Goal: Task Accomplishment & Management: Use online tool/utility

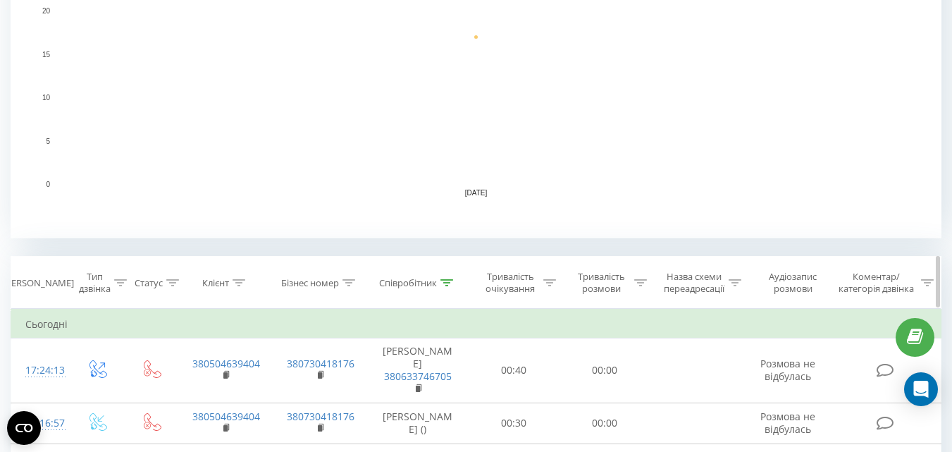
scroll to position [493, 0]
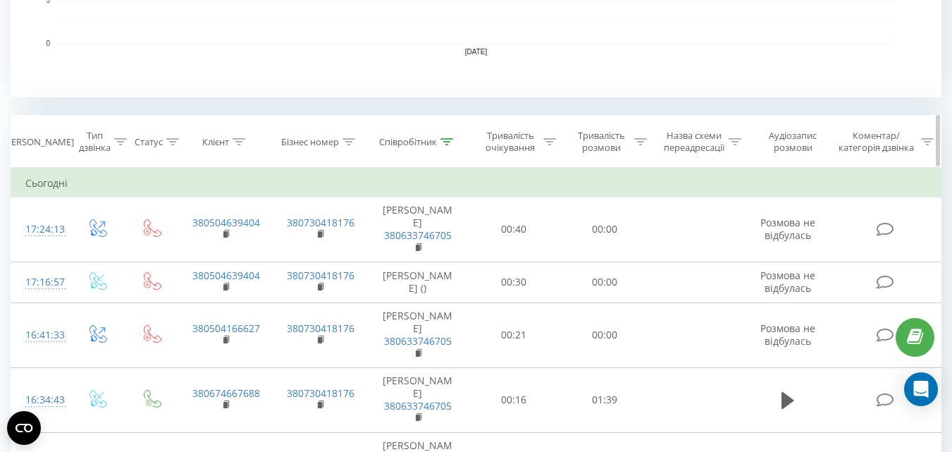
click at [407, 139] on div "Співробітник" at bounding box center [408, 142] width 58 height 12
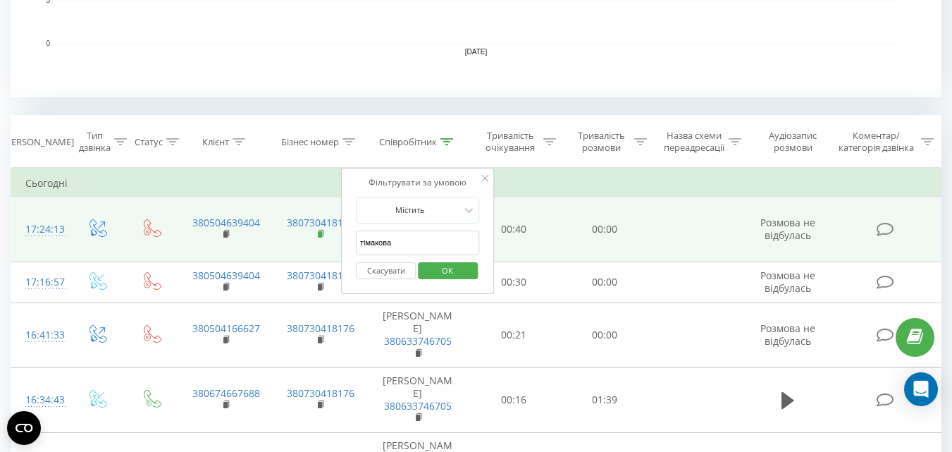
drag, startPoint x: 409, startPoint y: 240, endPoint x: 320, endPoint y: 241, distance: 89.5
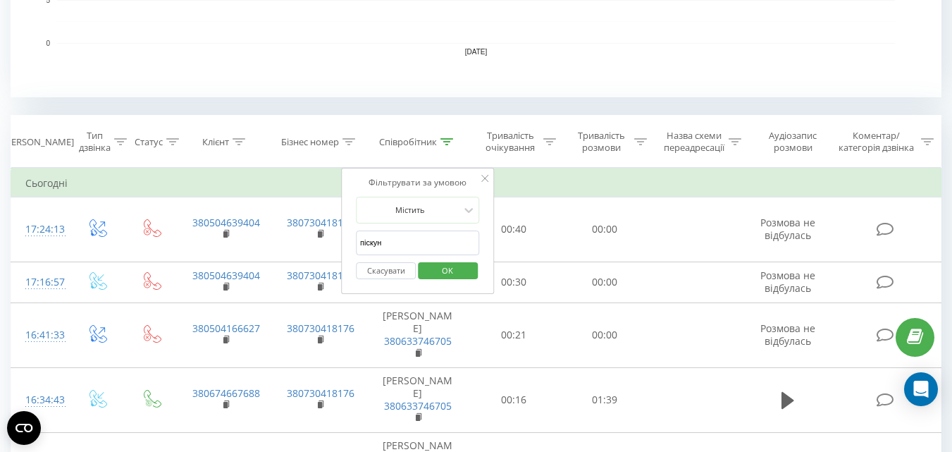
click at [433, 273] on span "OK" at bounding box center [447, 270] width 39 height 22
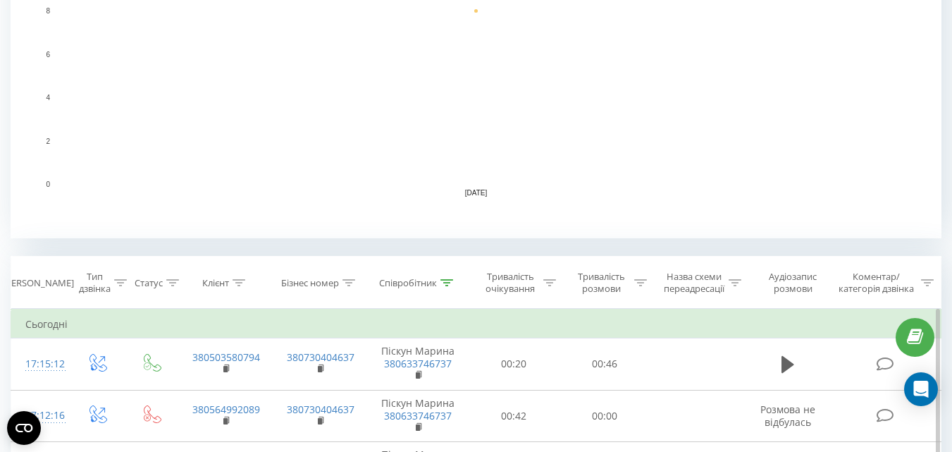
scroll to position [493, 0]
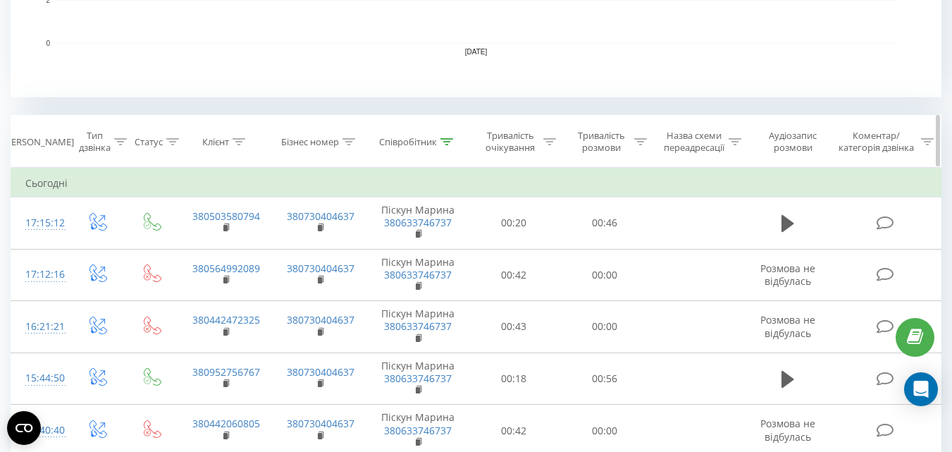
click at [405, 135] on th "Співробітник" at bounding box center [417, 142] width 101 height 52
click at [405, 143] on div "Співробітник" at bounding box center [408, 142] width 58 height 12
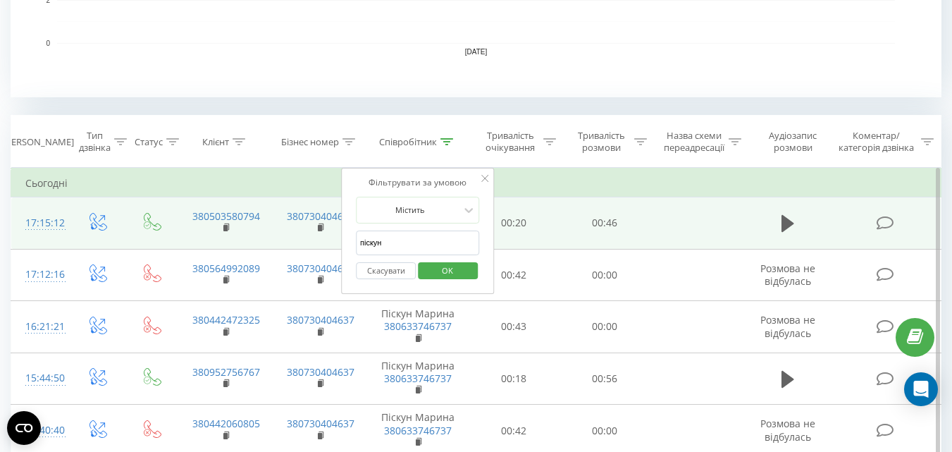
drag, startPoint x: 395, startPoint y: 235, endPoint x: 337, endPoint y: 241, distance: 58.1
click at [337, 241] on table "Фільтрувати за умовою Дорівнює Введіть значення Скасувати OK Фільтрувати за умо…" at bounding box center [476, 390] width 931 height 445
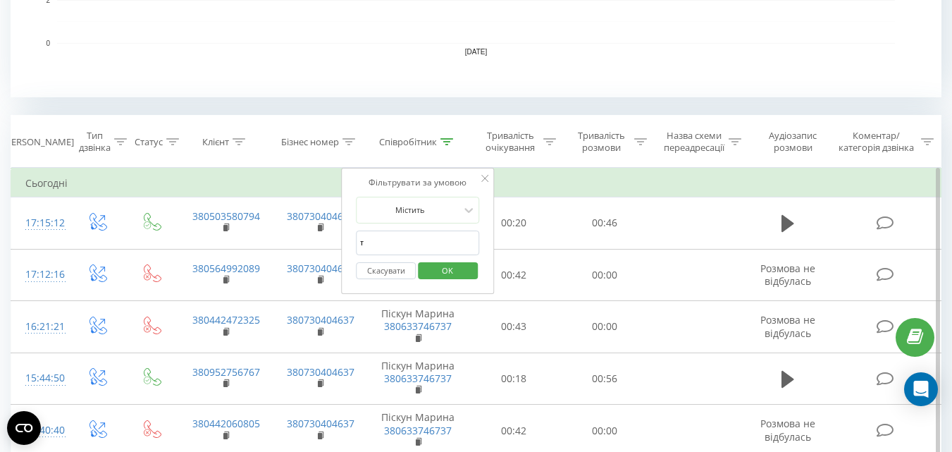
type input "тімакова"
click at [433, 270] on span "OK" at bounding box center [447, 270] width 39 height 22
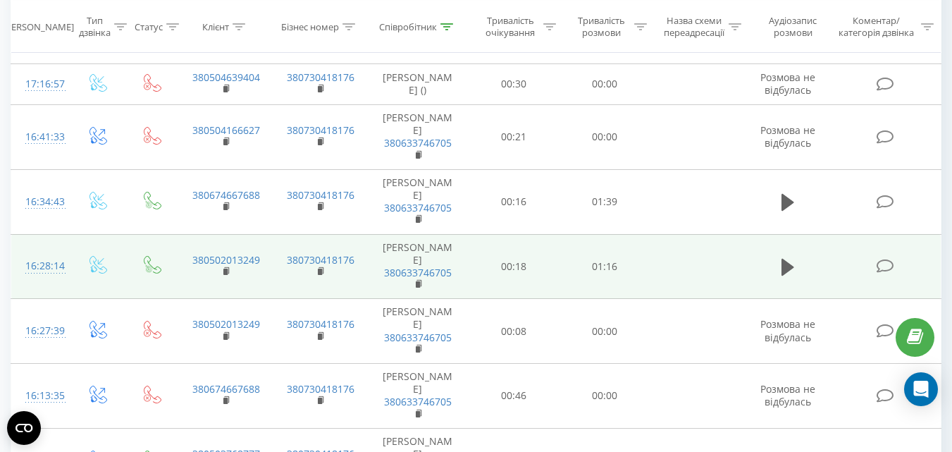
scroll to position [409, 0]
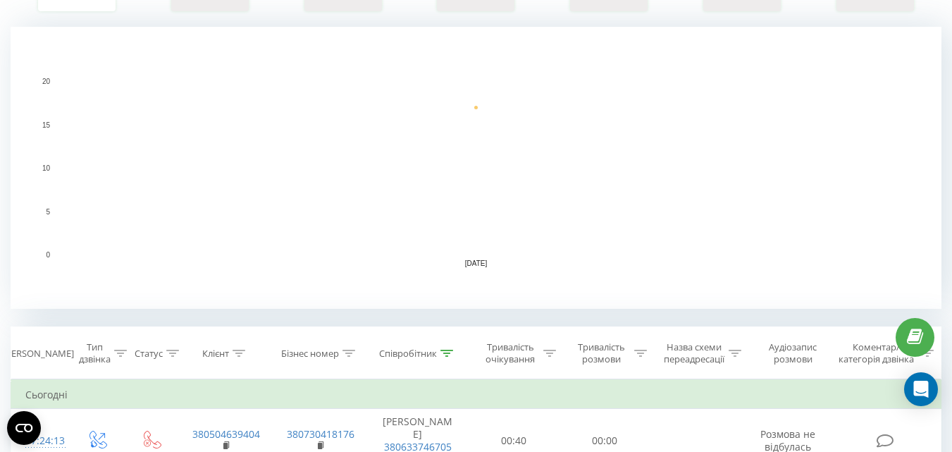
scroll to position [493, 0]
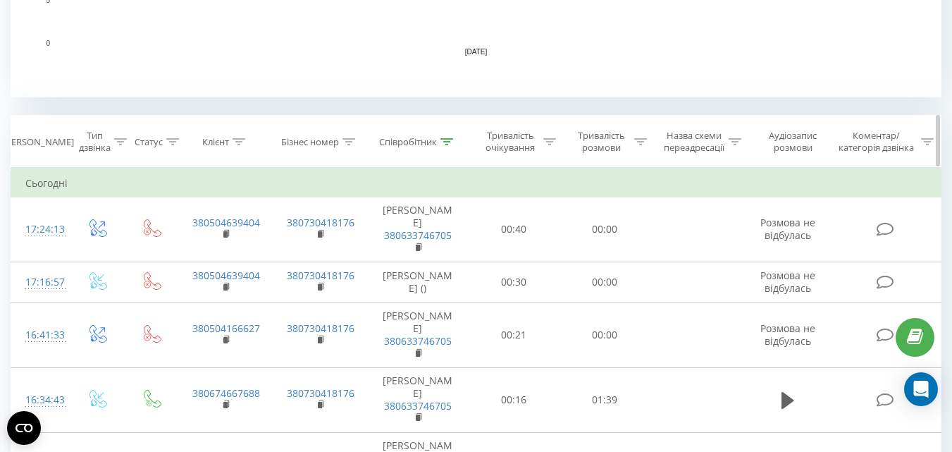
click at [407, 136] on div "Співробітник" at bounding box center [408, 142] width 58 height 12
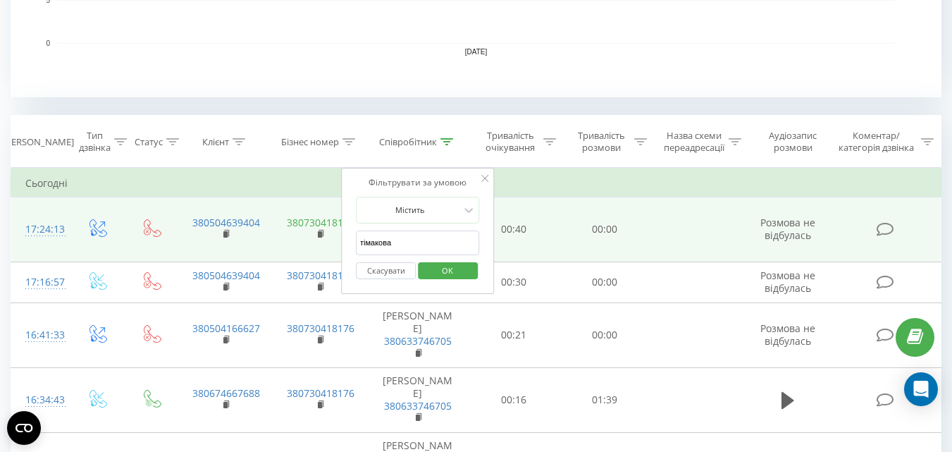
drag, startPoint x: 402, startPoint y: 242, endPoint x: 311, endPoint y: 228, distance: 92.7
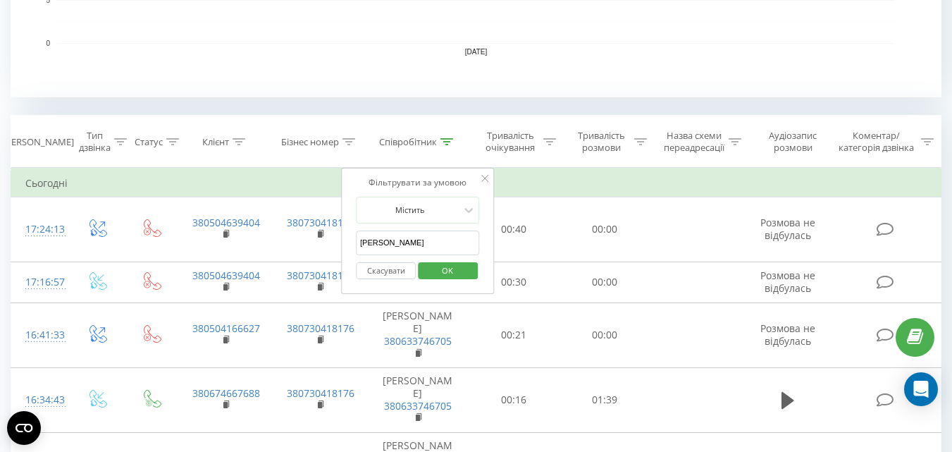
click at [457, 268] on span "OK" at bounding box center [447, 270] width 39 height 22
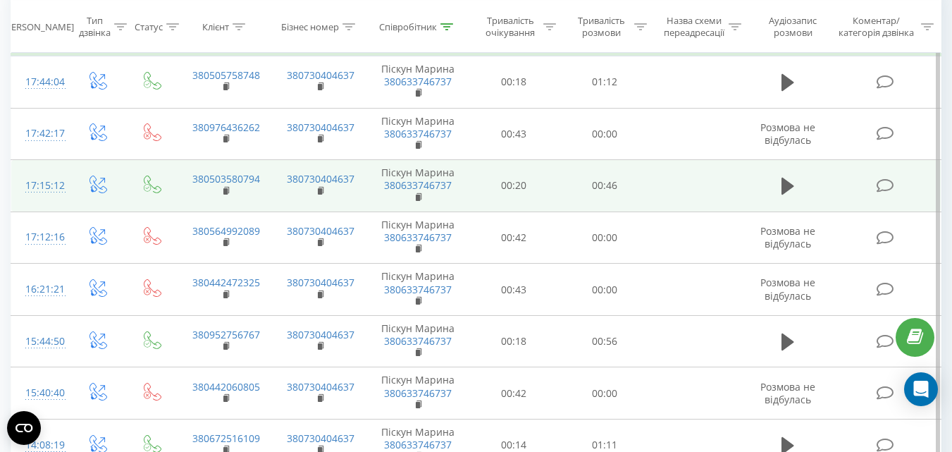
scroll to position [352, 0]
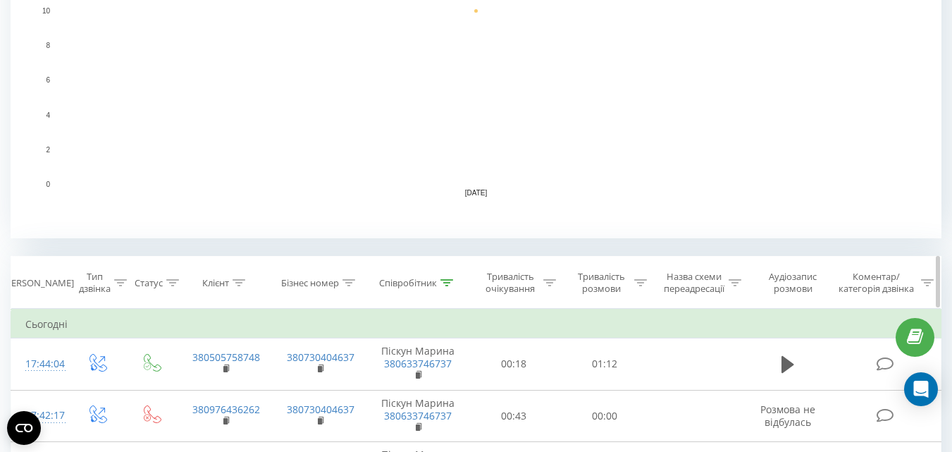
click at [426, 281] on div "Співробітник" at bounding box center [408, 283] width 58 height 12
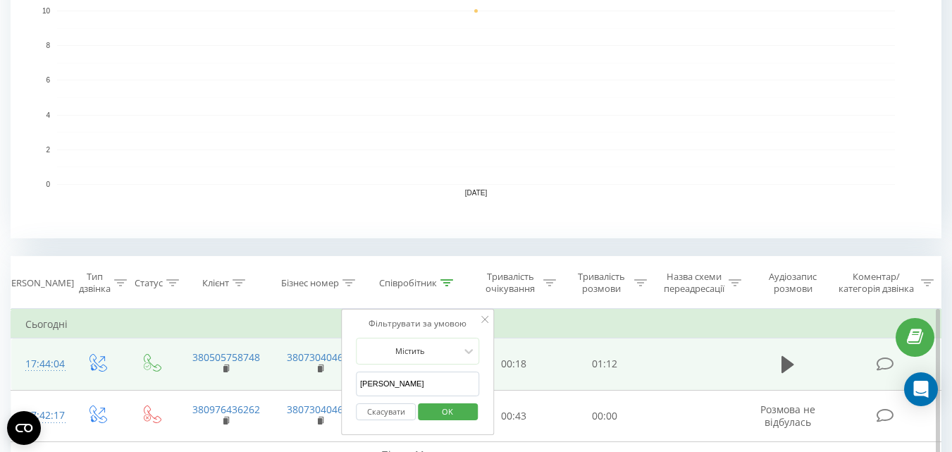
drag, startPoint x: 397, startPoint y: 383, endPoint x: 324, endPoint y: 386, distance: 72.6
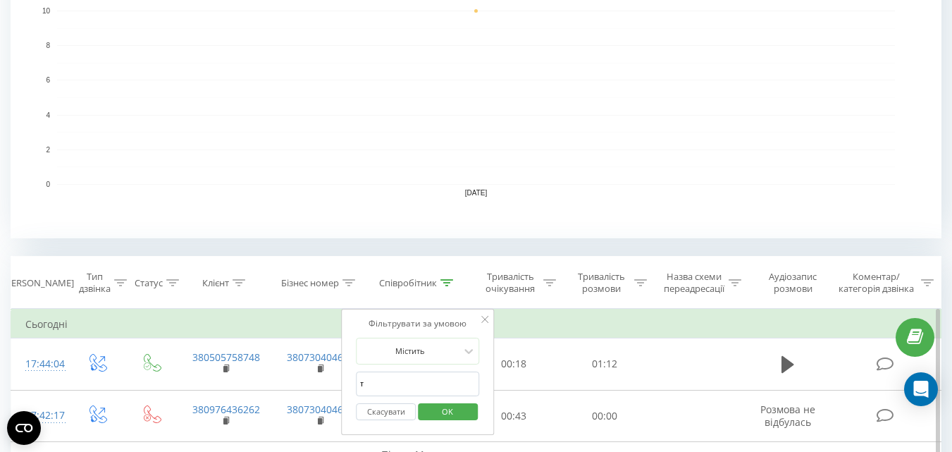
type input "тімакова"
click at [433, 411] on span "OK" at bounding box center [447, 411] width 39 height 22
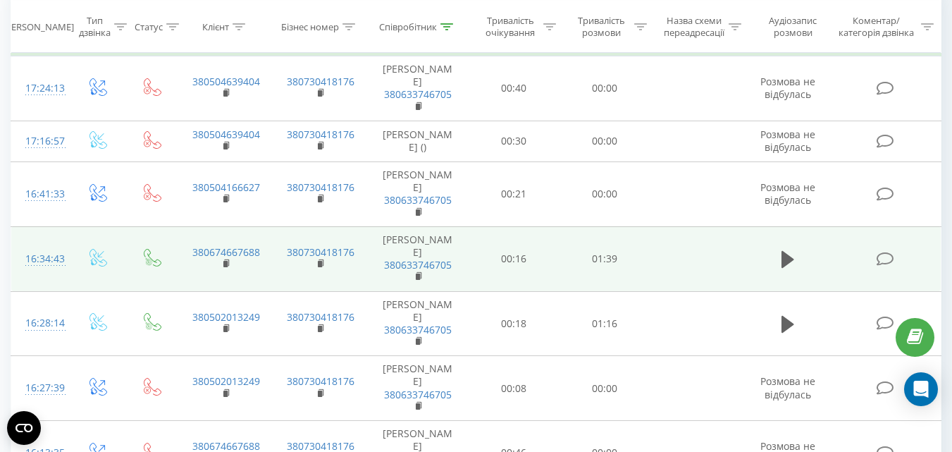
scroll to position [705, 0]
